Goal: Task Accomplishment & Management: Use online tool/utility

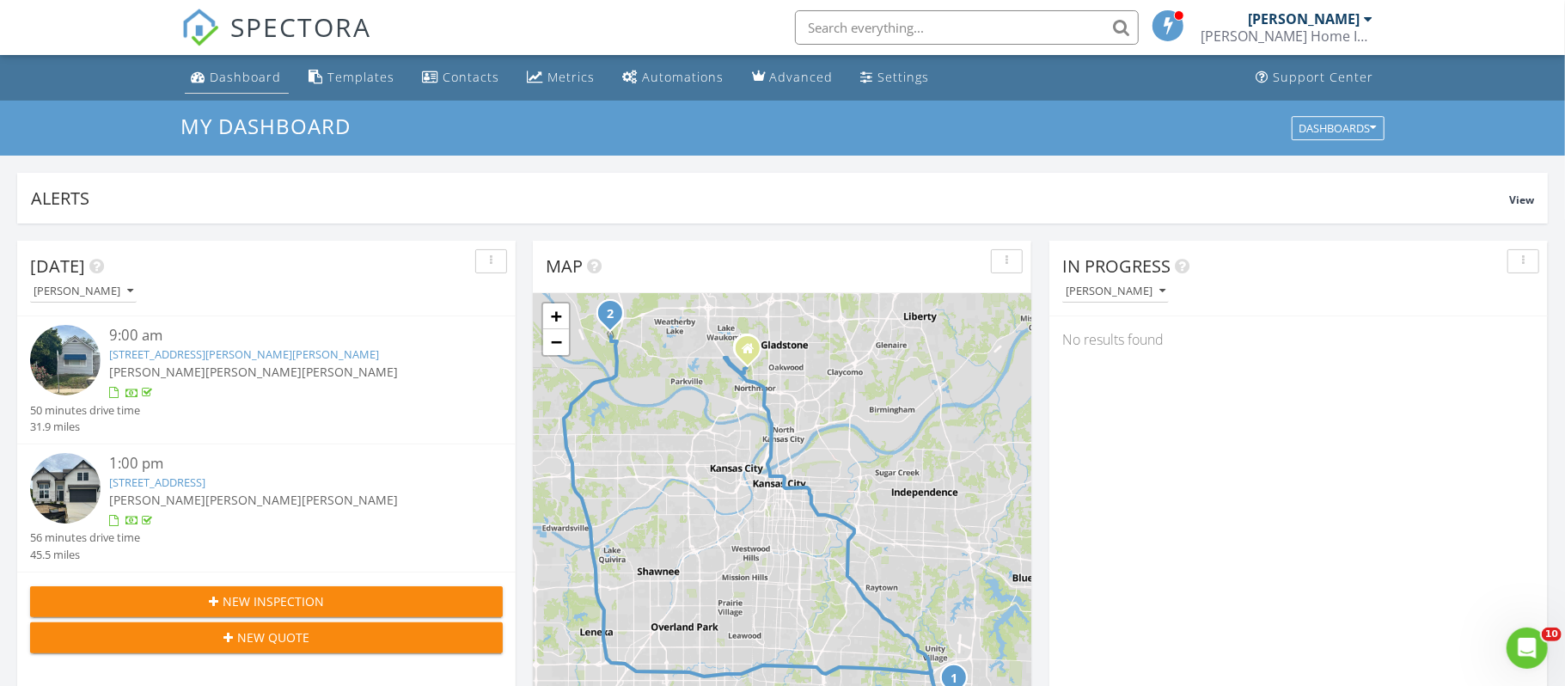
click at [243, 78] on div "Dashboard" at bounding box center [246, 77] width 71 height 16
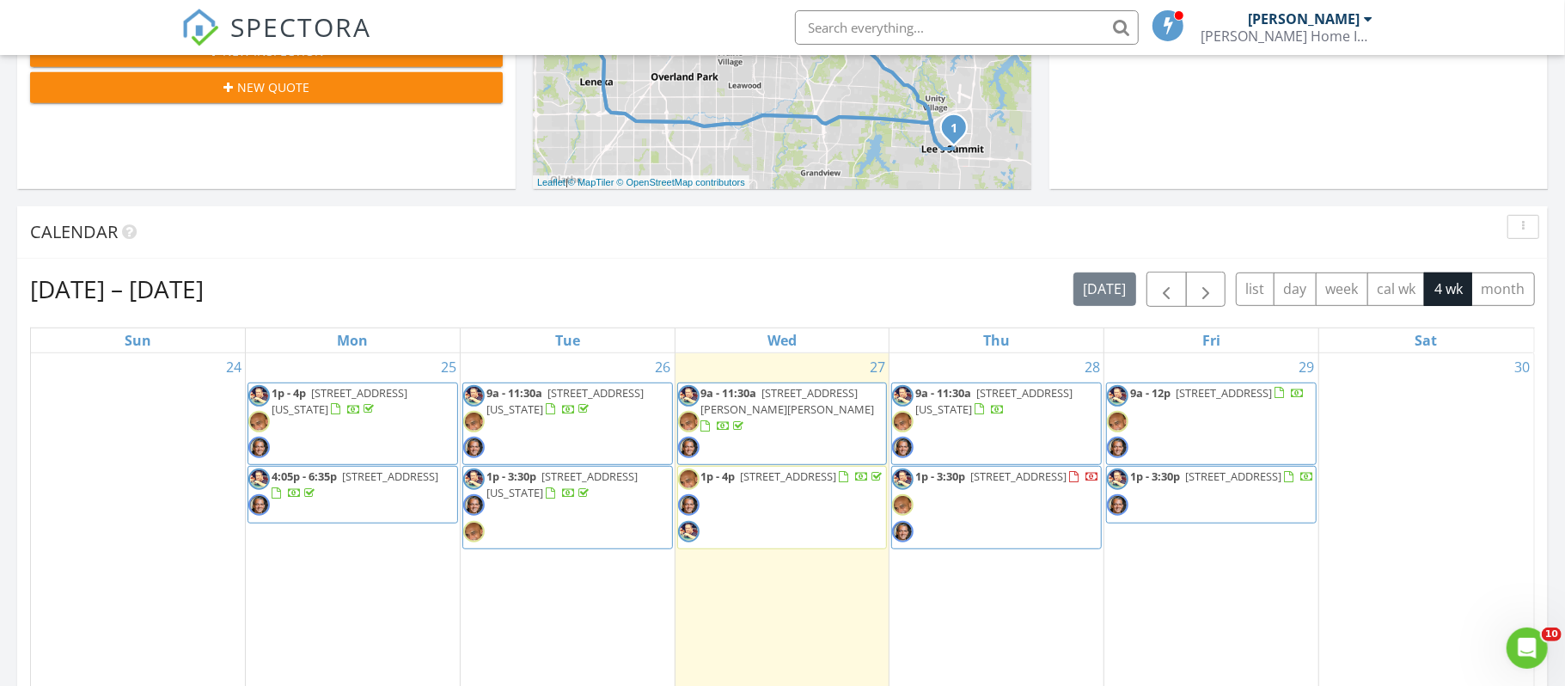
scroll to position [583, 0]
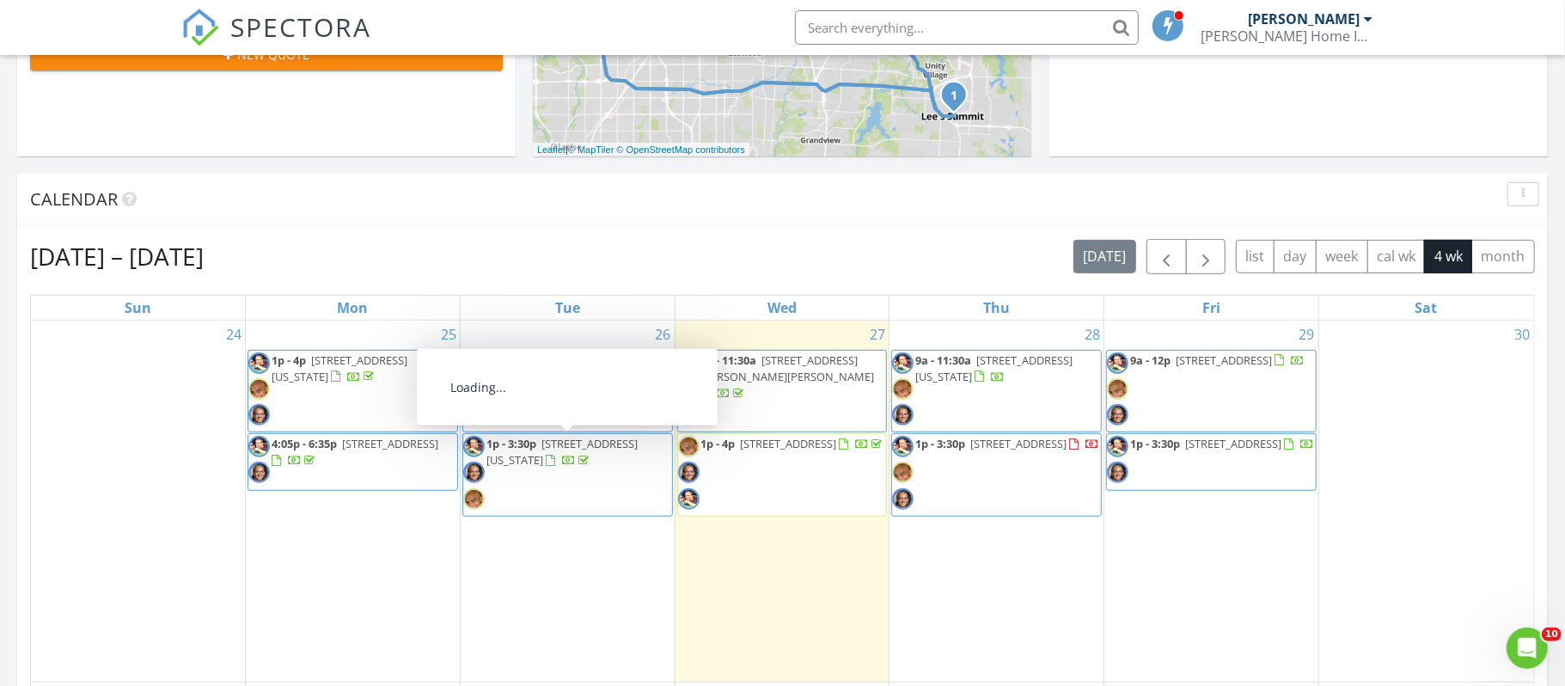
click at [353, 370] on span "7010 N Wheaton Ave, Kansas City 64152" at bounding box center [340, 368] width 136 height 32
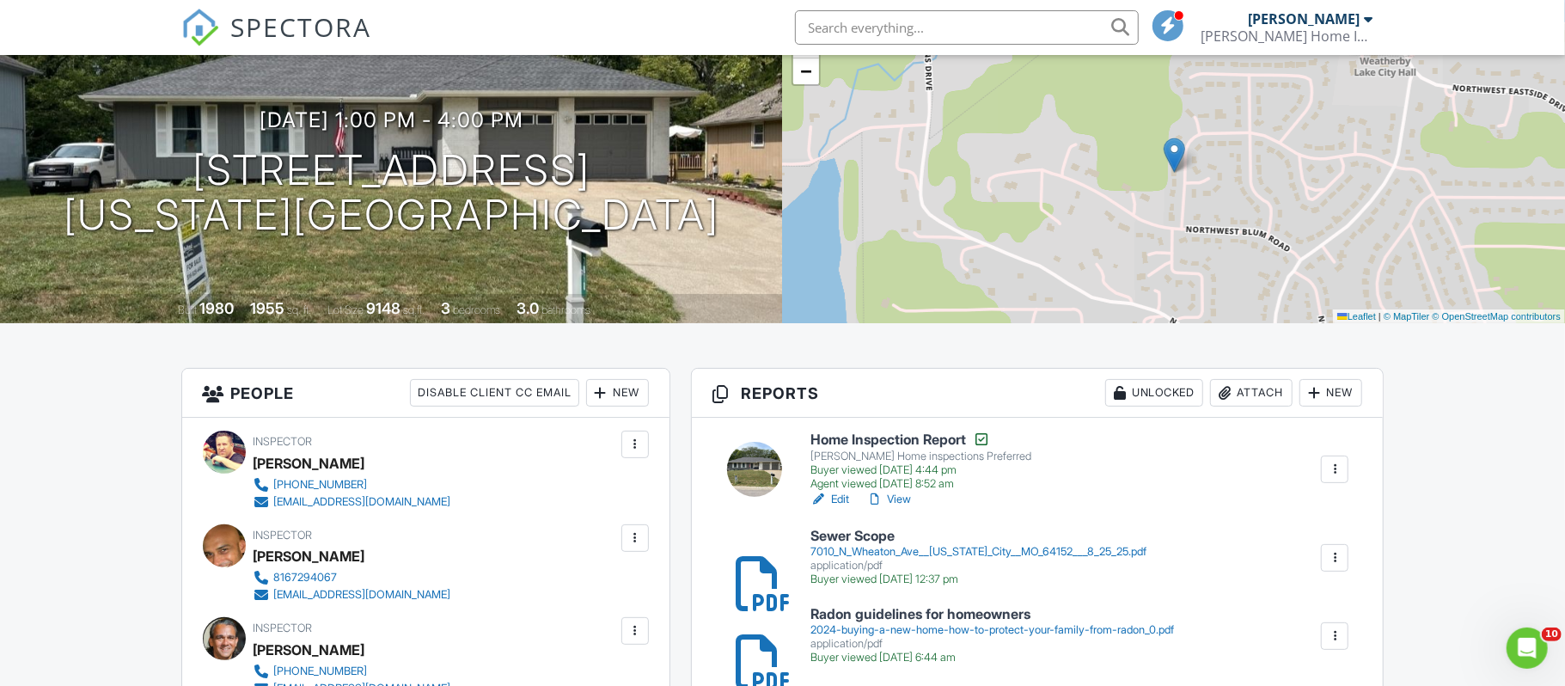
scroll to position [167, 0]
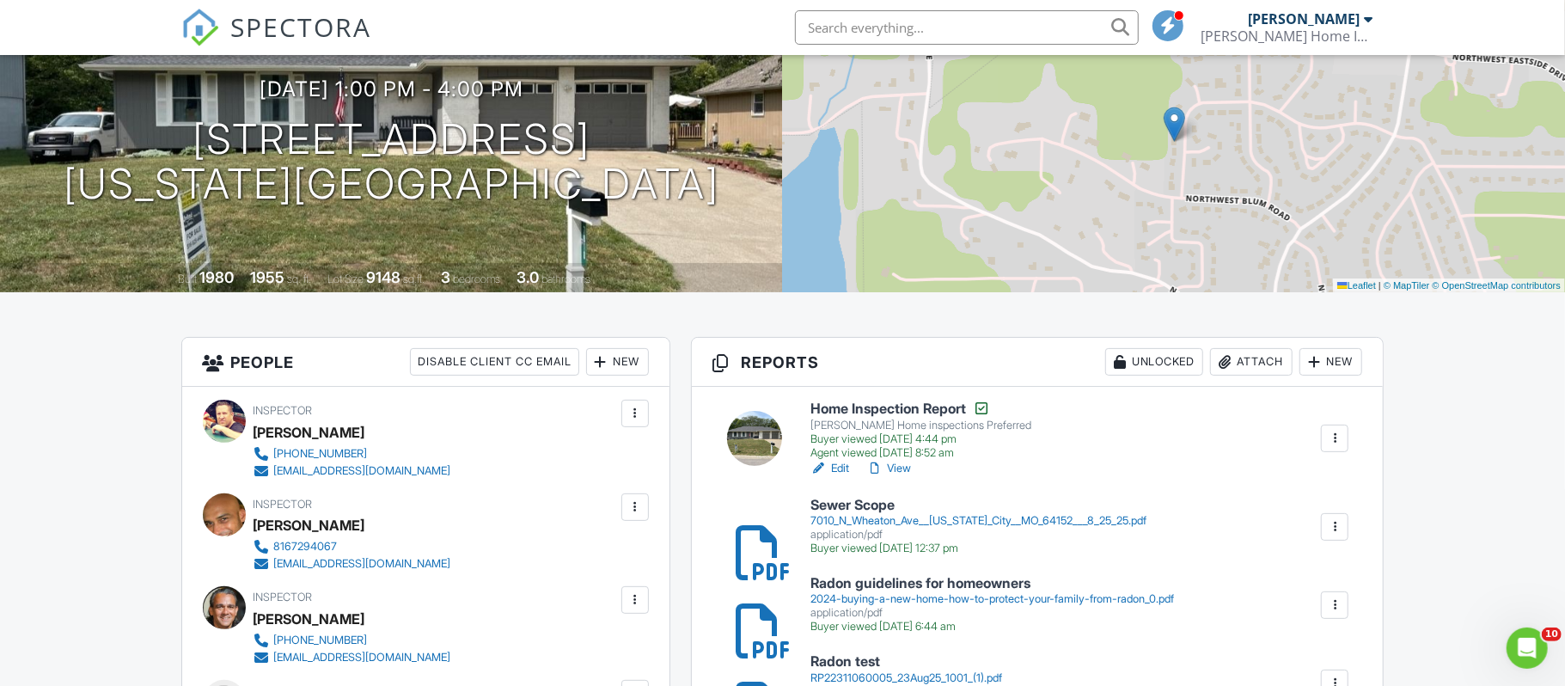
click at [1332, 522] on div at bounding box center [1334, 526] width 17 height 17
click at [1090, 518] on div "7010_N_Wheaton_Ave__[US_STATE]_City__MO_64152___8_25_25.pdf" at bounding box center [979, 521] width 336 height 14
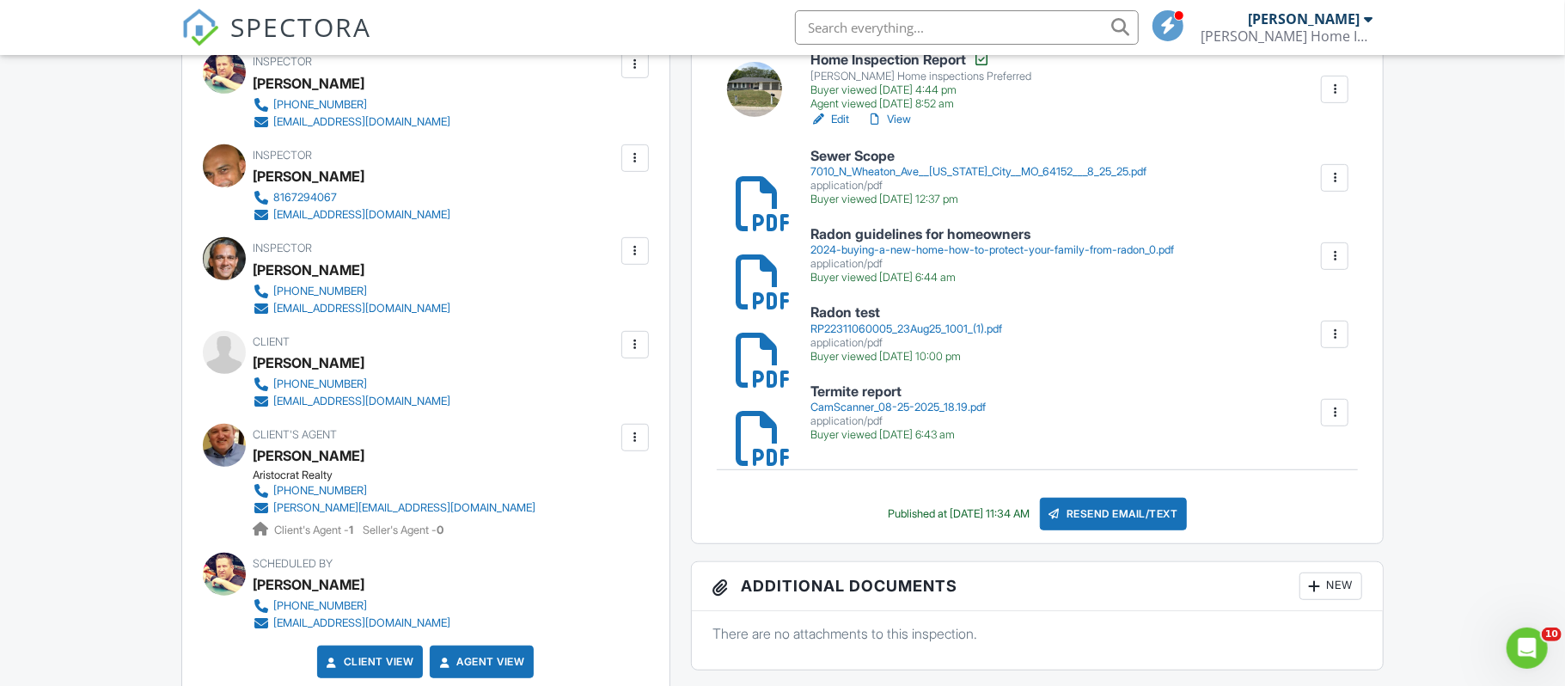
scroll to position [526, 0]
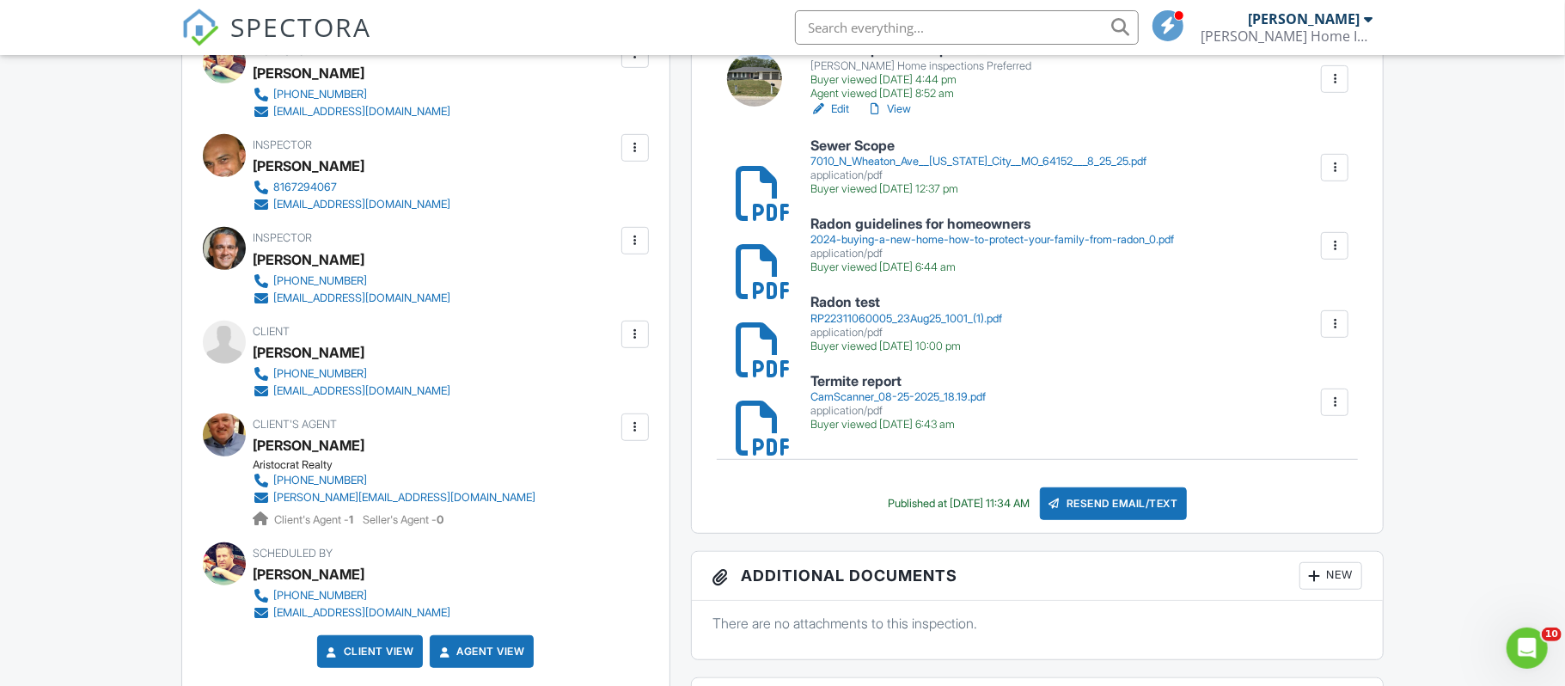
click at [305, 498] on div "[PERSON_NAME][EMAIL_ADDRESS][DOMAIN_NAME]" at bounding box center [405, 498] width 262 height 14
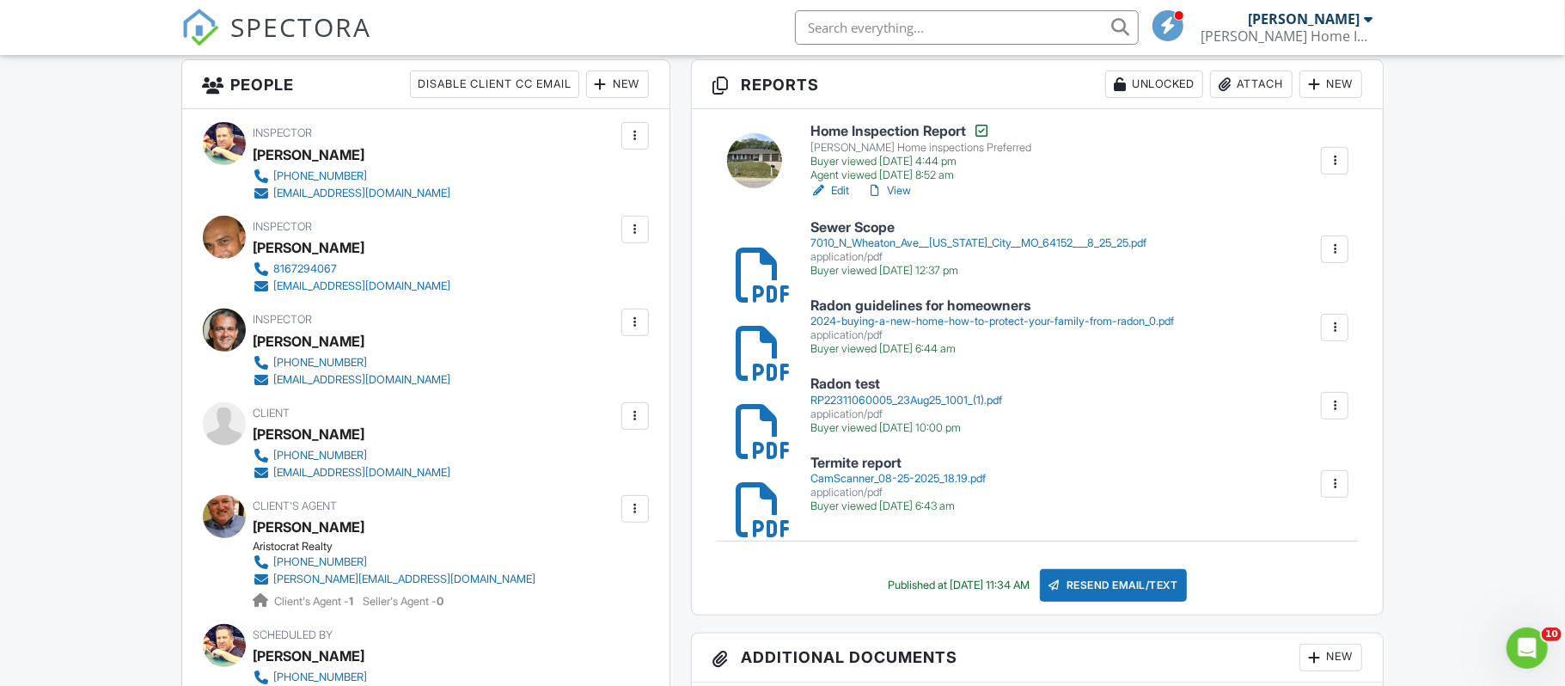
scroll to position [450, 0]
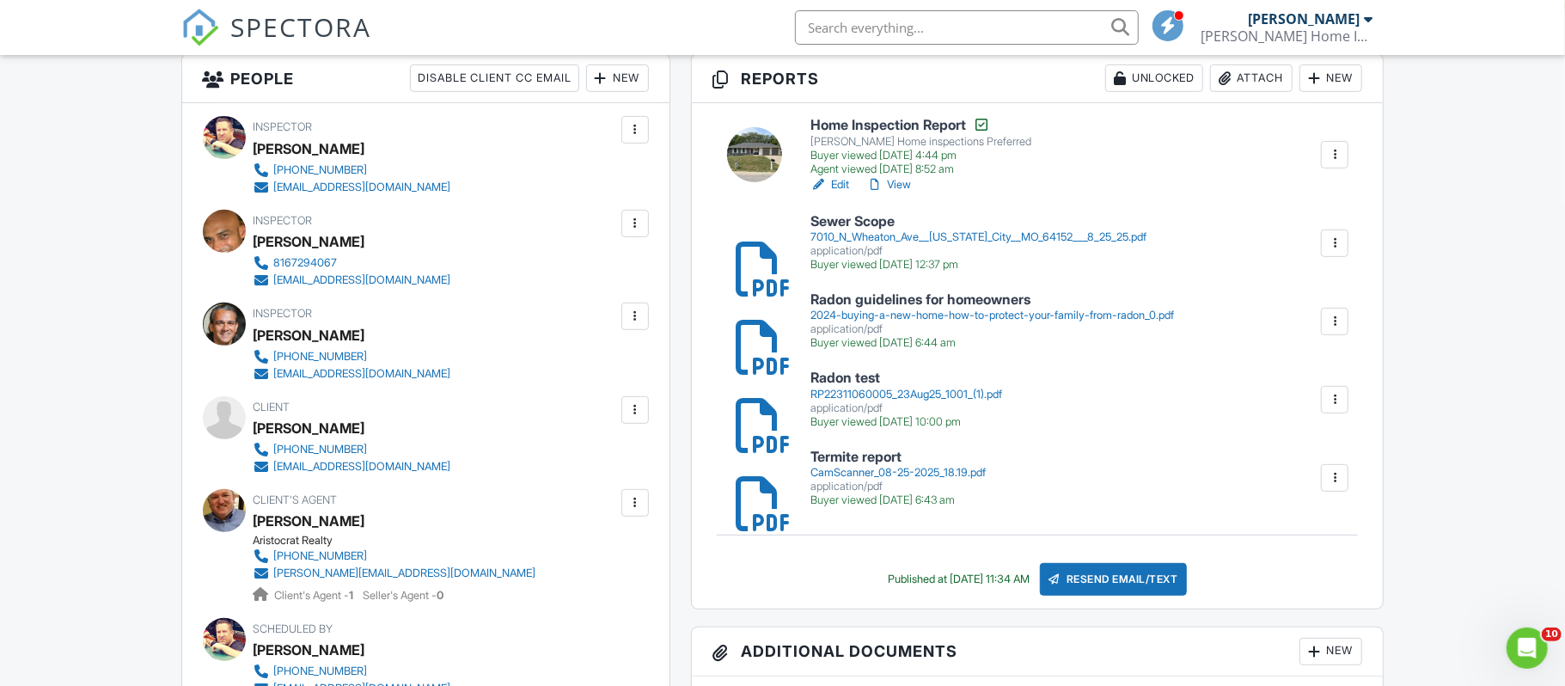
click at [868, 250] on div "application/pdf" at bounding box center [979, 251] width 336 height 14
